Goal: Find specific page/section: Find specific page/section

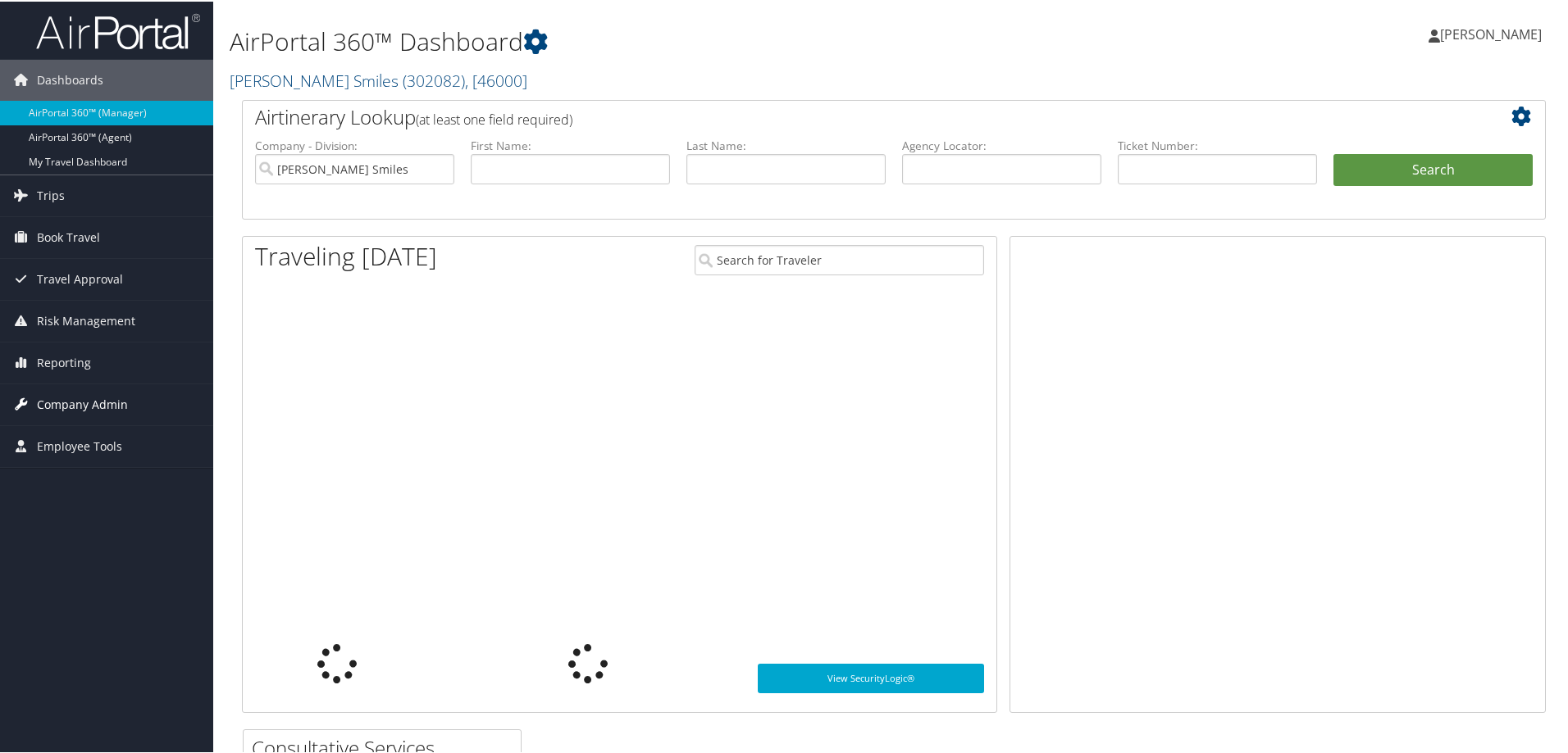
click at [104, 406] on span "Company Admin" at bounding box center [82, 403] width 91 height 41
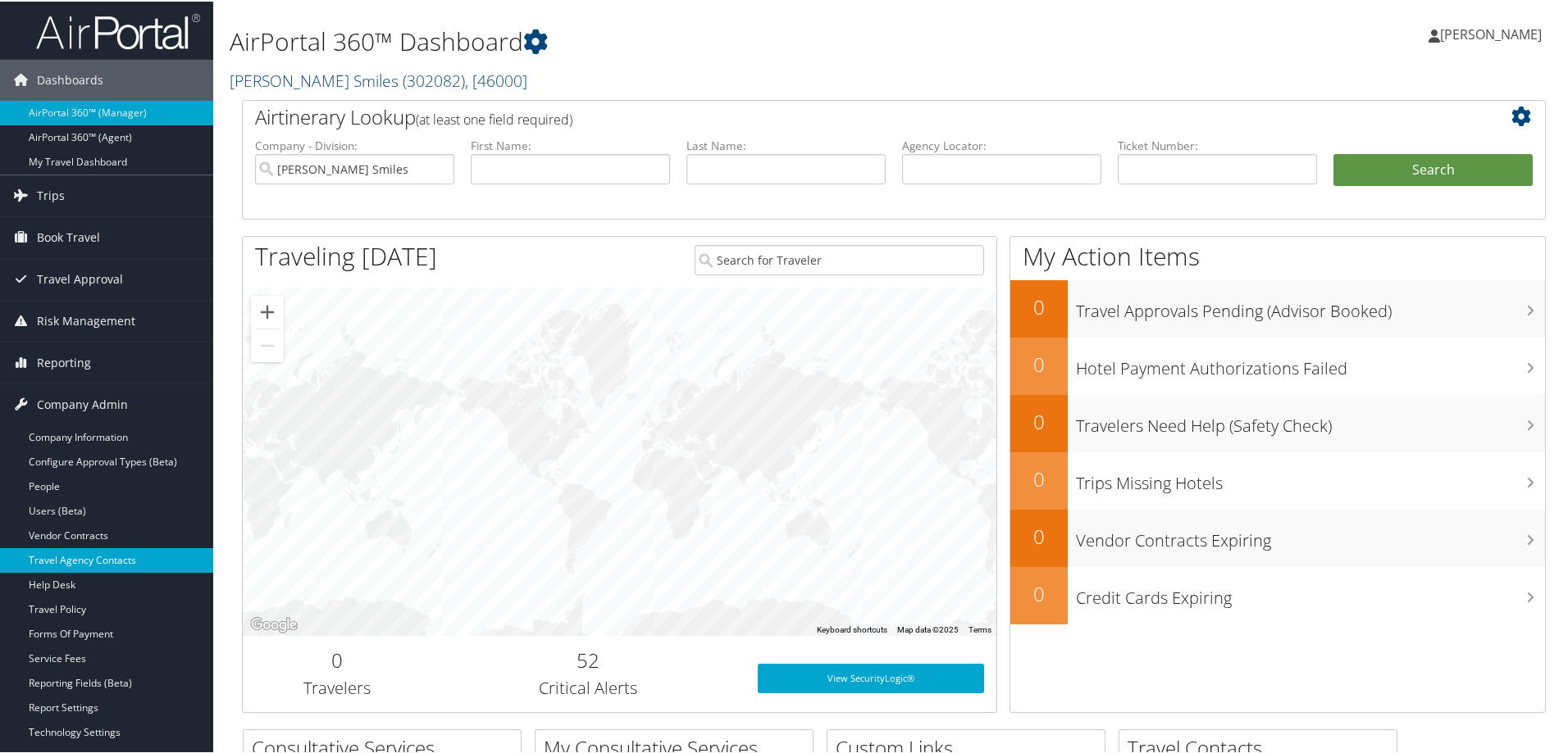
click at [69, 560] on link "Travel Agency Contacts" at bounding box center [107, 559] width 213 height 25
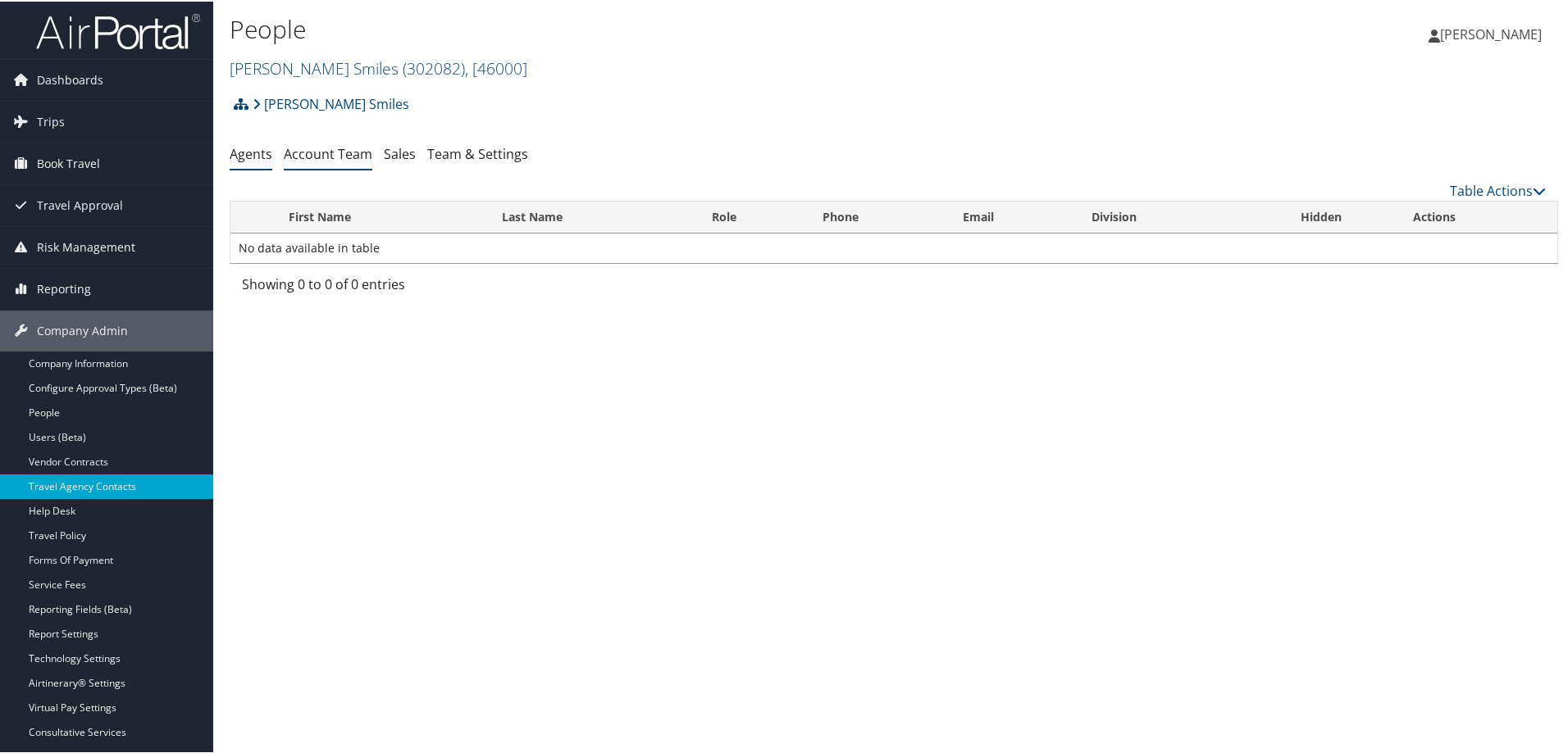
click at [327, 158] on link "Account Team" at bounding box center [327, 152] width 88 height 18
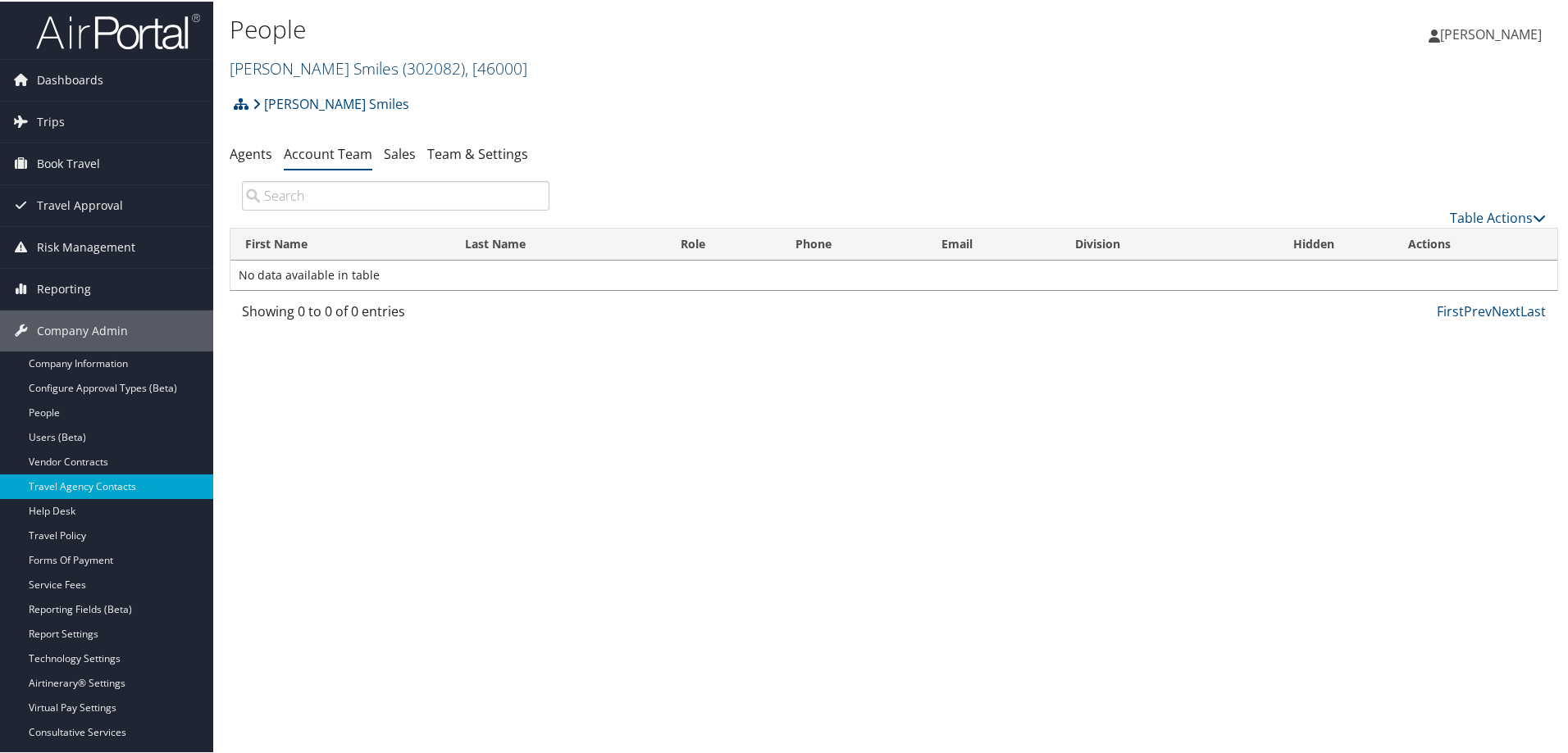
click at [402, 64] on span "( 302082 )" at bounding box center [433, 67] width 62 height 22
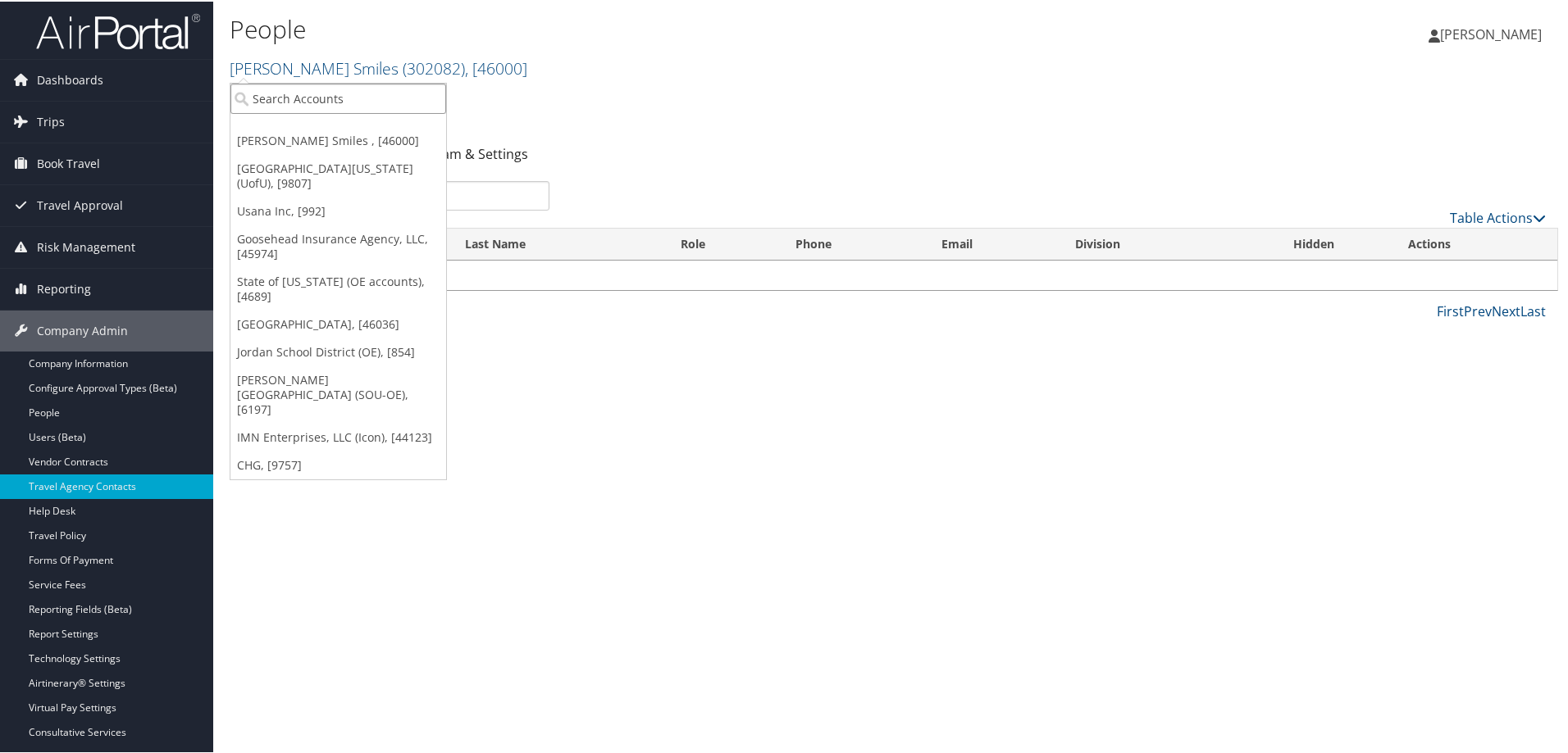
click at [305, 94] on input "search" at bounding box center [338, 97] width 215 height 30
type input "CHG"
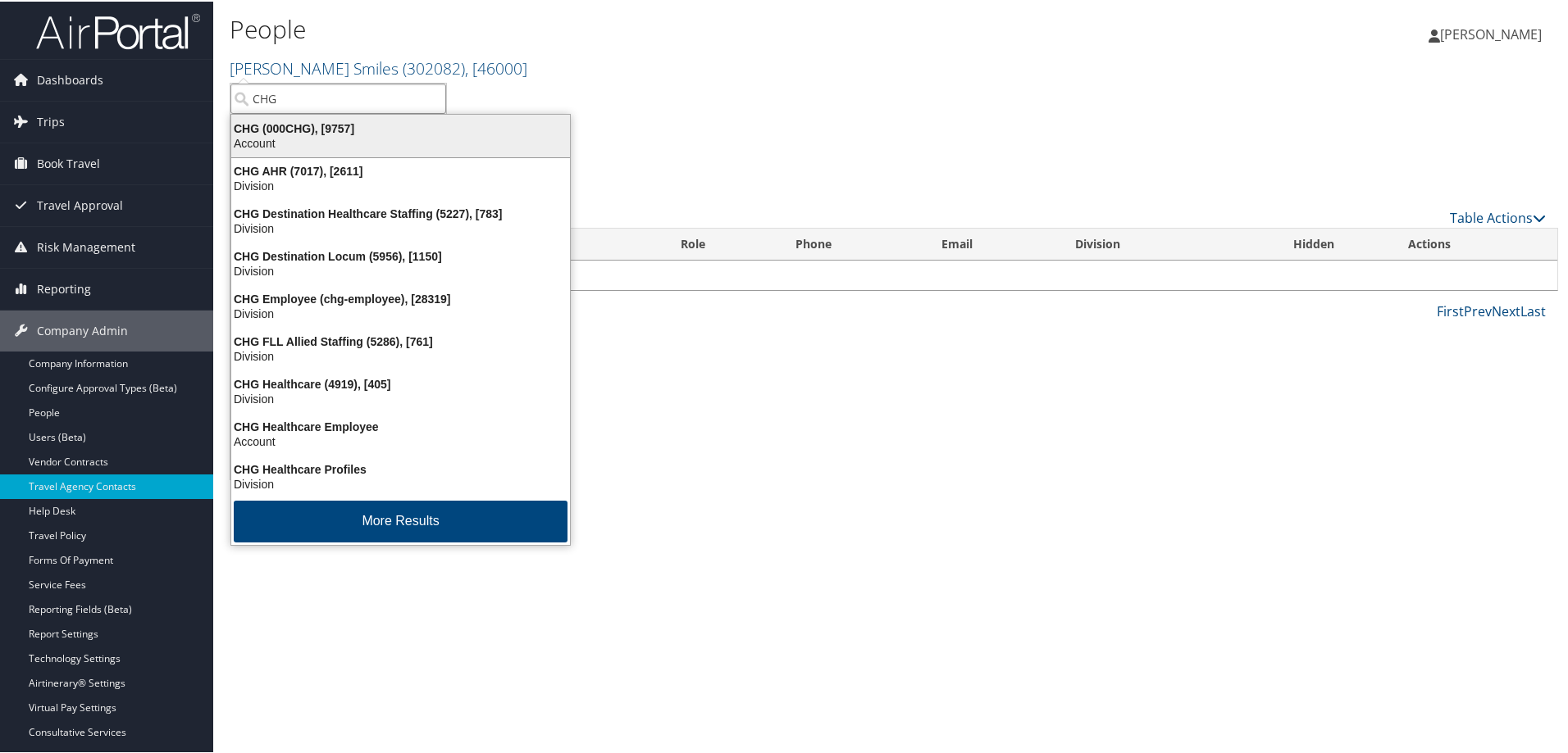
click at [307, 126] on div "CHG (000CHG), [9757]" at bounding box center [400, 127] width 358 height 15
